Goal: Entertainment & Leisure: Consume media (video, audio)

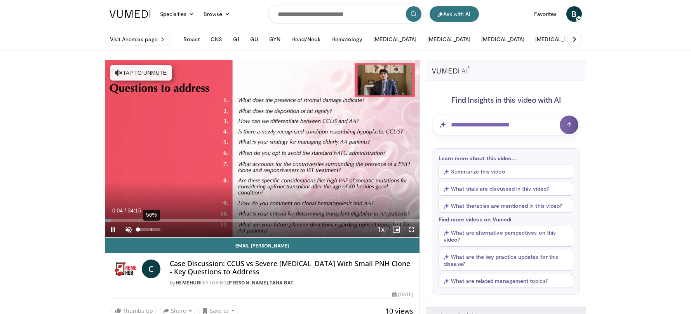
click at [150, 230] on div "56%" at bounding box center [149, 229] width 22 height 3
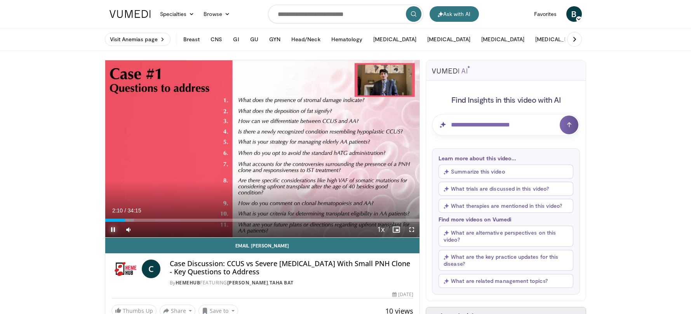
click at [114, 229] on span "Video Player" at bounding box center [113, 229] width 16 height 16
click at [113, 228] on span "Video Player" at bounding box center [113, 229] width 16 height 16
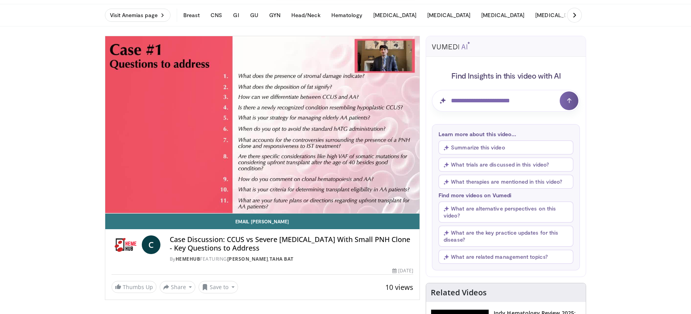
scroll to position [18, 0]
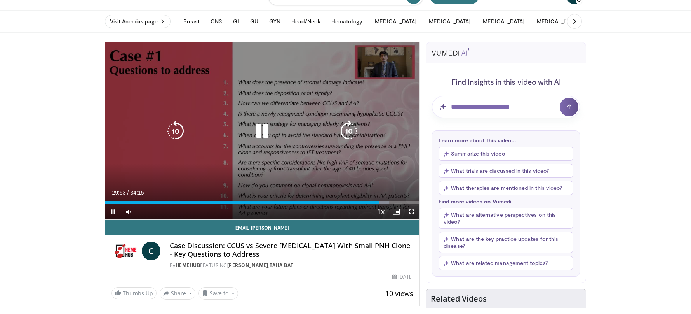
click at [174, 129] on icon "Video Player" at bounding box center [176, 131] width 22 height 22
click at [172, 127] on icon "Video Player" at bounding box center [176, 131] width 22 height 22
click at [175, 131] on icon "Video Player" at bounding box center [176, 131] width 22 height 22
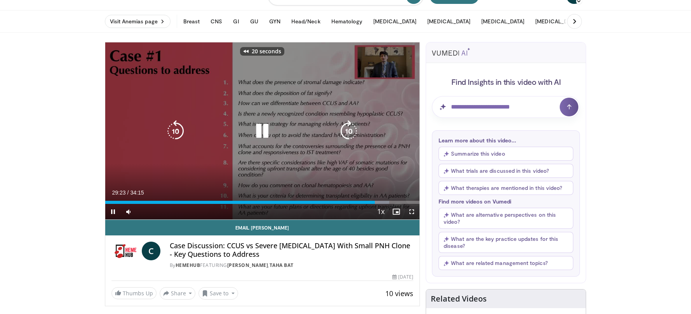
click at [175, 131] on icon "Video Player" at bounding box center [176, 131] width 22 height 22
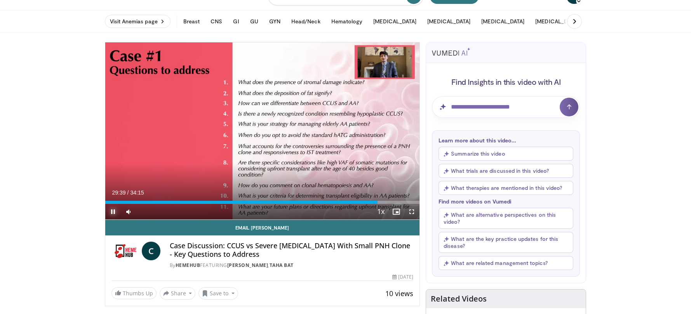
click at [115, 210] on span "Video Player" at bounding box center [113, 212] width 16 height 16
click at [483, 108] on input "Question for AI" at bounding box center [506, 107] width 148 height 22
type input "**********"
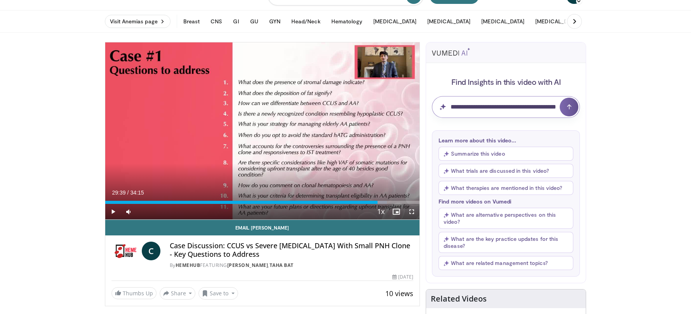
click button "submit" at bounding box center [569, 107] width 19 height 19
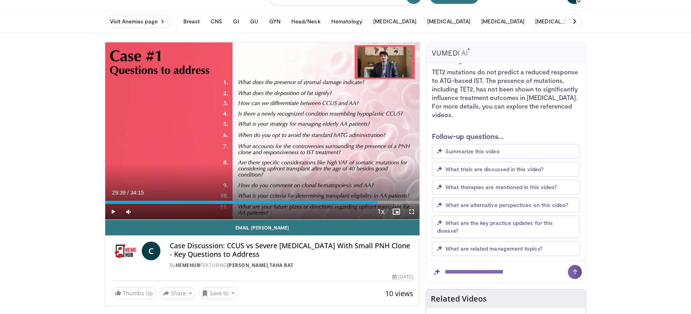
scroll to position [389, 0]
